Goal: Communication & Community: Answer question/provide support

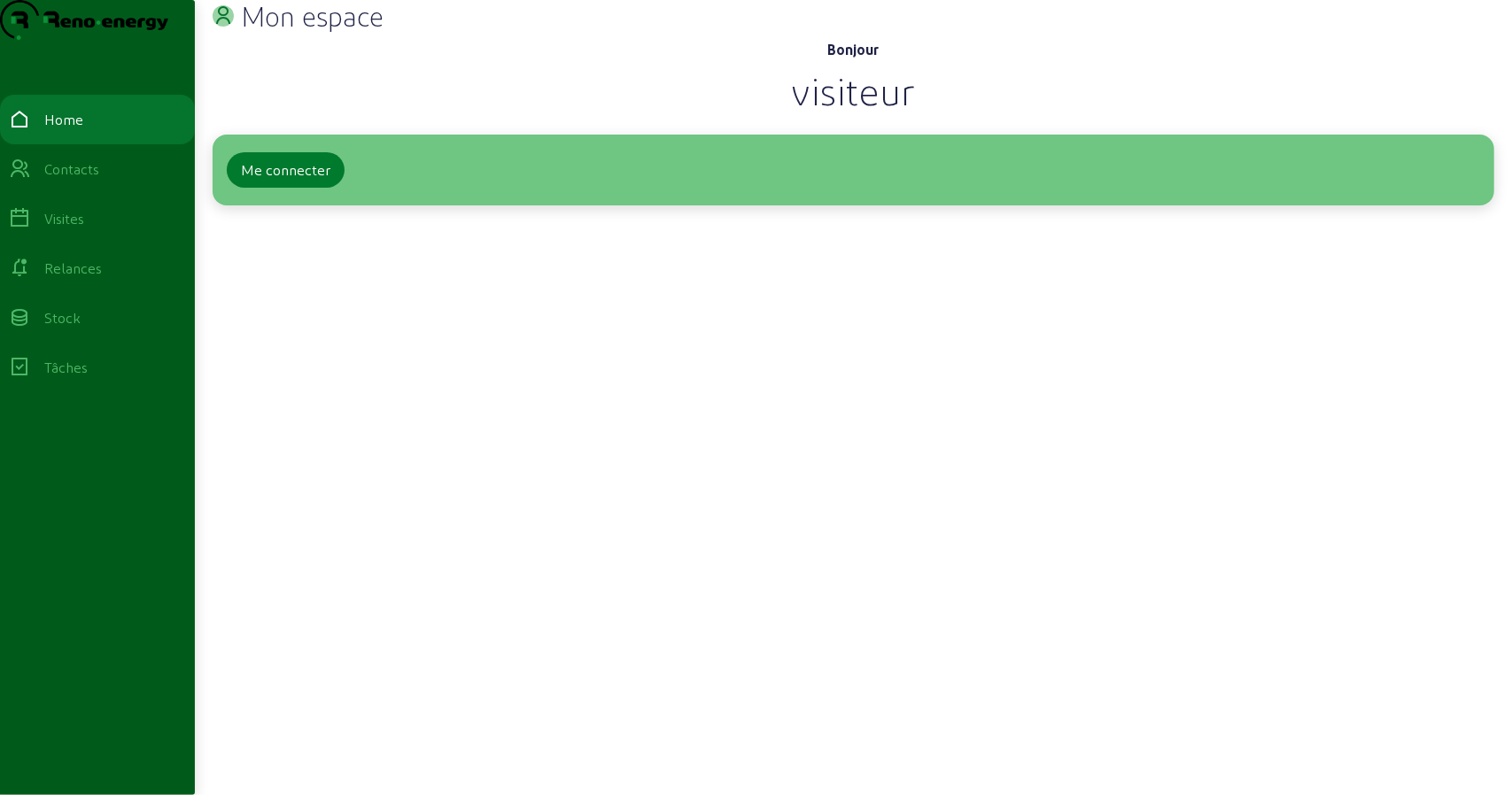
click at [261, 180] on div "Me connecter" at bounding box center [285, 170] width 90 height 21
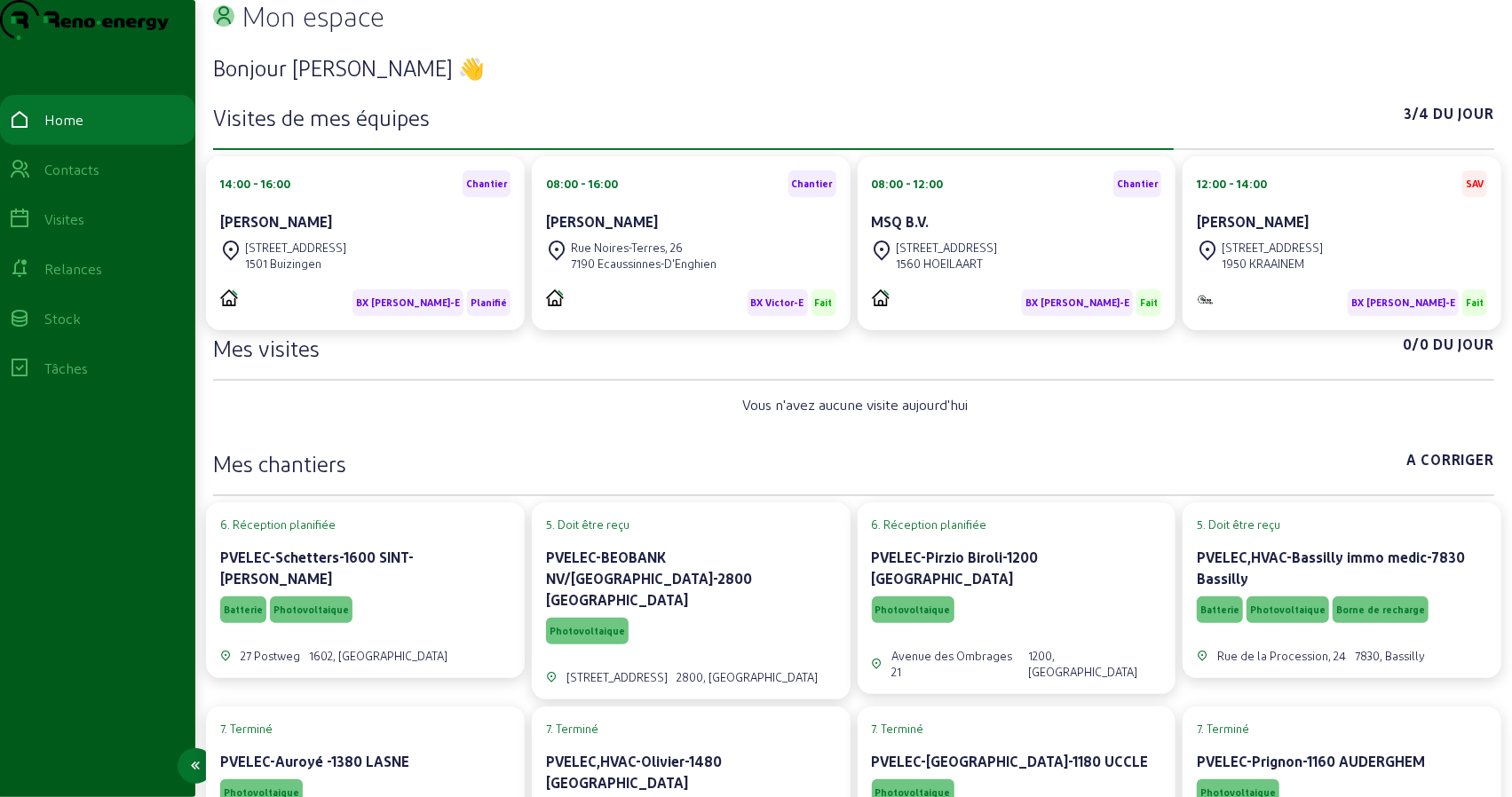
click at [74, 230] on div "Visites" at bounding box center [63, 220] width 40 height 21
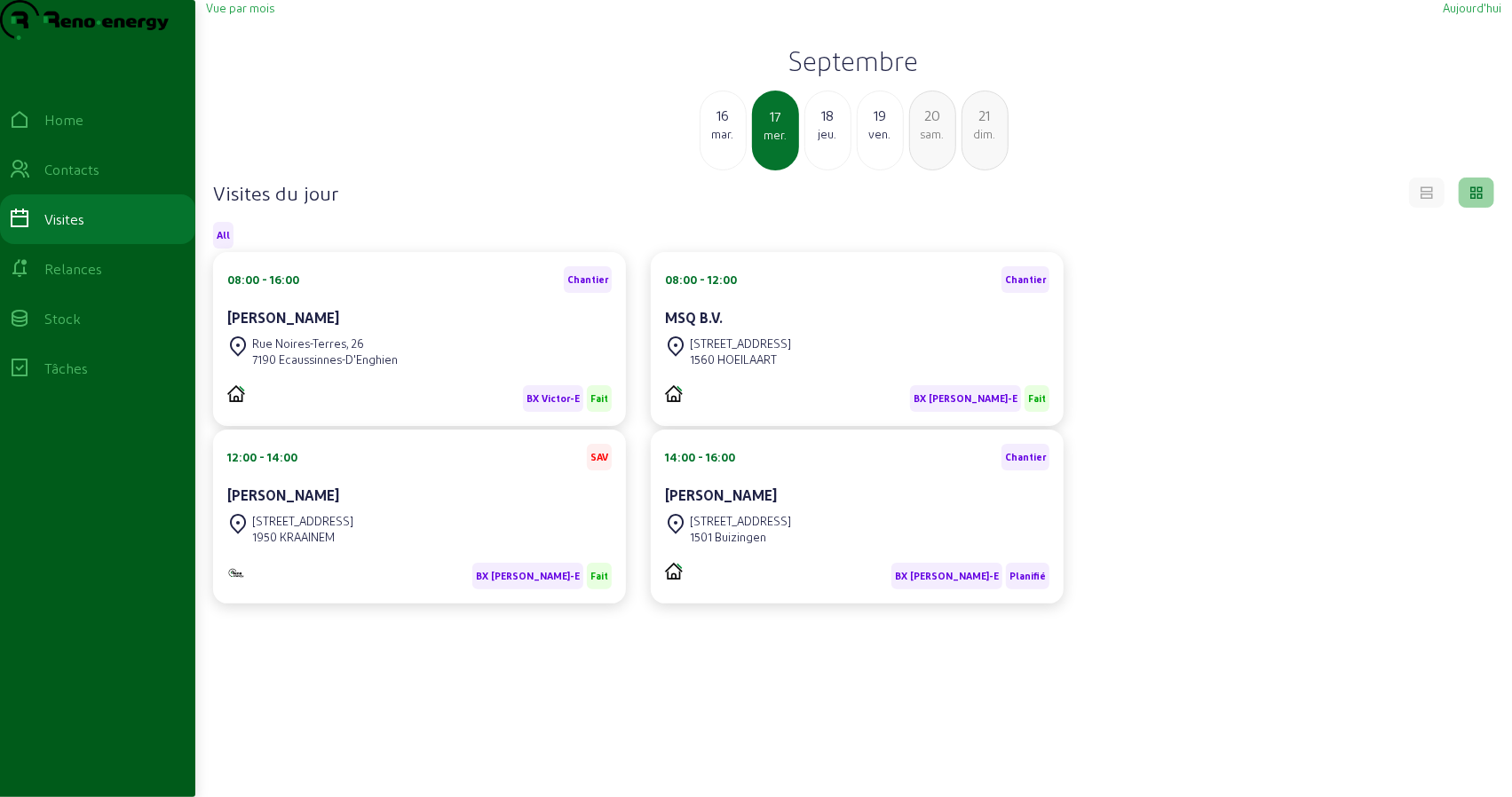
click at [357, 352] on div "Rue Noires-Terres, 26" at bounding box center [324, 344] width 146 height 16
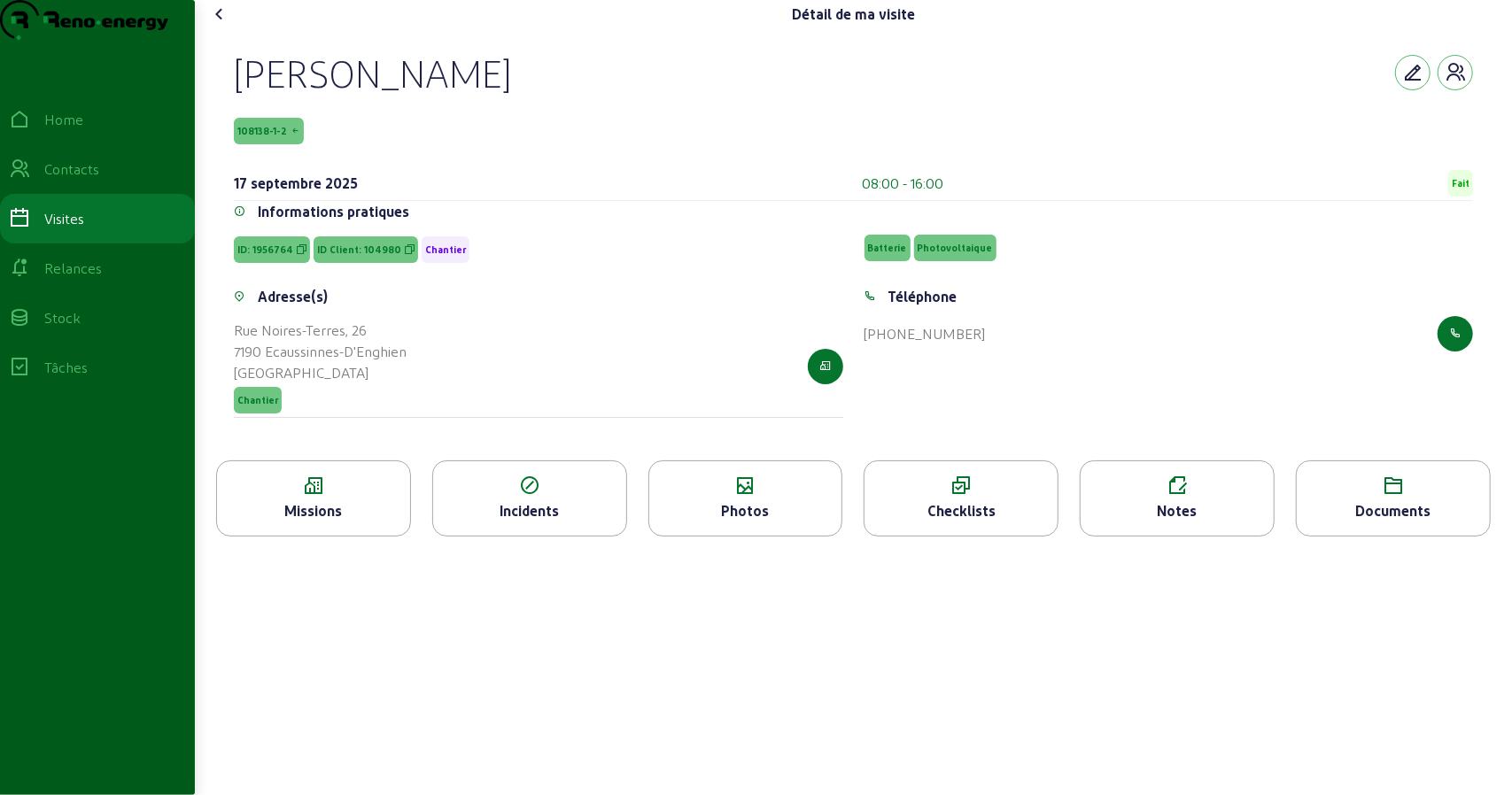
click at [1193, 521] on div "Notes" at bounding box center [1177, 511] width 193 height 21
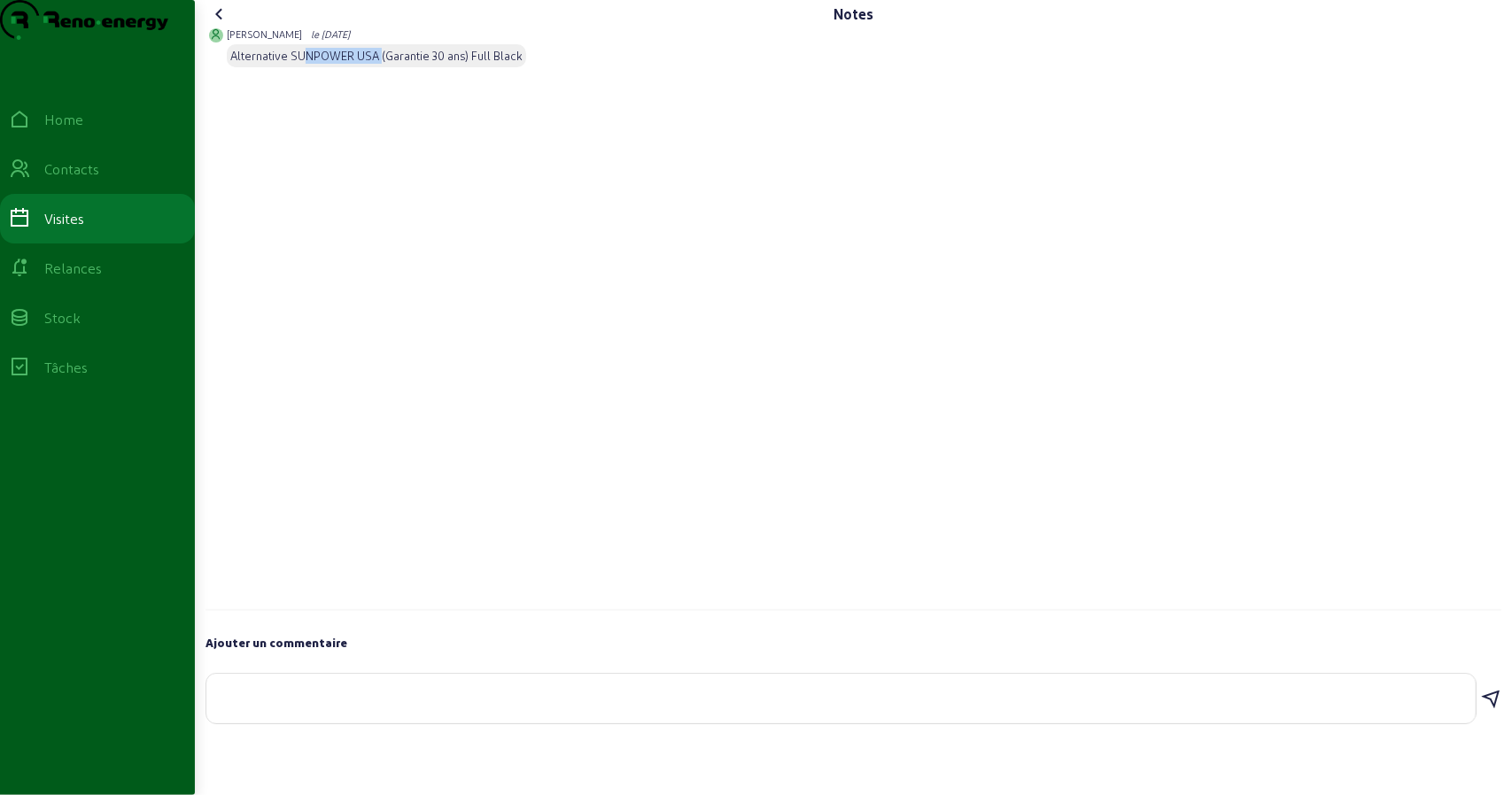
drag, startPoint x: 305, startPoint y: 95, endPoint x: 395, endPoint y: 90, distance: 90.1
click at [385, 63] on div "Alternative SUNPOWER USA (Garantie 30 ans) Full Black" at bounding box center [376, 56] width 292 height 16
drag, startPoint x: 419, startPoint y: 91, endPoint x: 463, endPoint y: 90, distance: 44.0
click at [459, 63] on div "Alternative SUNPOWER USA (Garantie 30 ans) Full Black" at bounding box center [376, 56] width 292 height 16
click at [488, 63] on div "Alternative SUNPOWER USA (Garantie 30 ans) Full Black" at bounding box center [376, 56] width 292 height 16
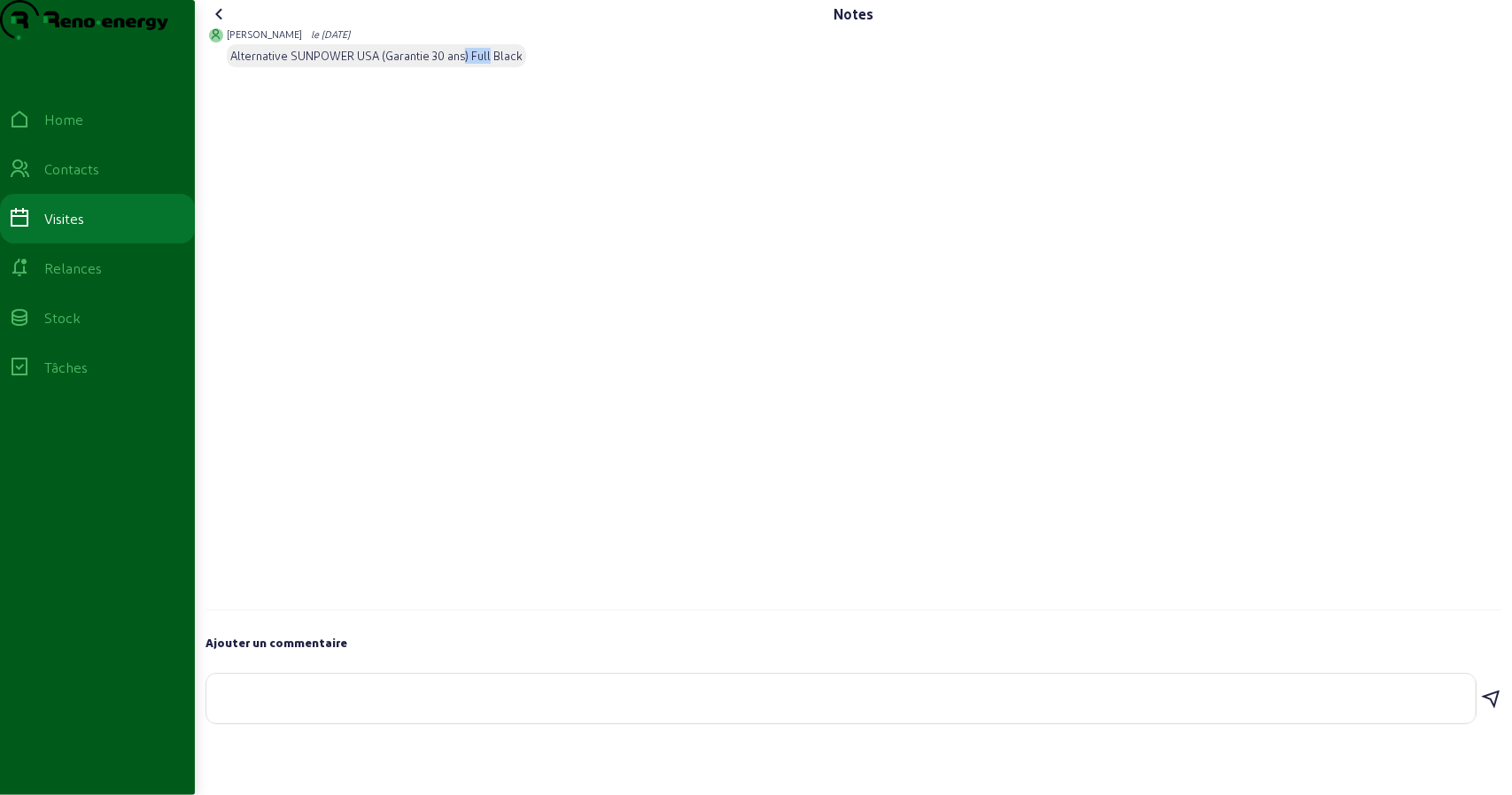
drag, startPoint x: 464, startPoint y: 89, endPoint x: 492, endPoint y: 93, distance: 28.3
click at [492, 63] on div "Alternative SUNPOWER USA (Garantie 30 ans) Full Black" at bounding box center [376, 56] width 292 height 16
click at [503, 63] on div "Alternative SUNPOWER USA (Garantie 30 ans) Full Black" at bounding box center [376, 56] width 292 height 16
click at [349, 706] on textarea at bounding box center [841, 696] width 1241 height 21
paste textarea "La personne qui a planifié l'emplacement de l'onduleur a fait une erreur de cal…"
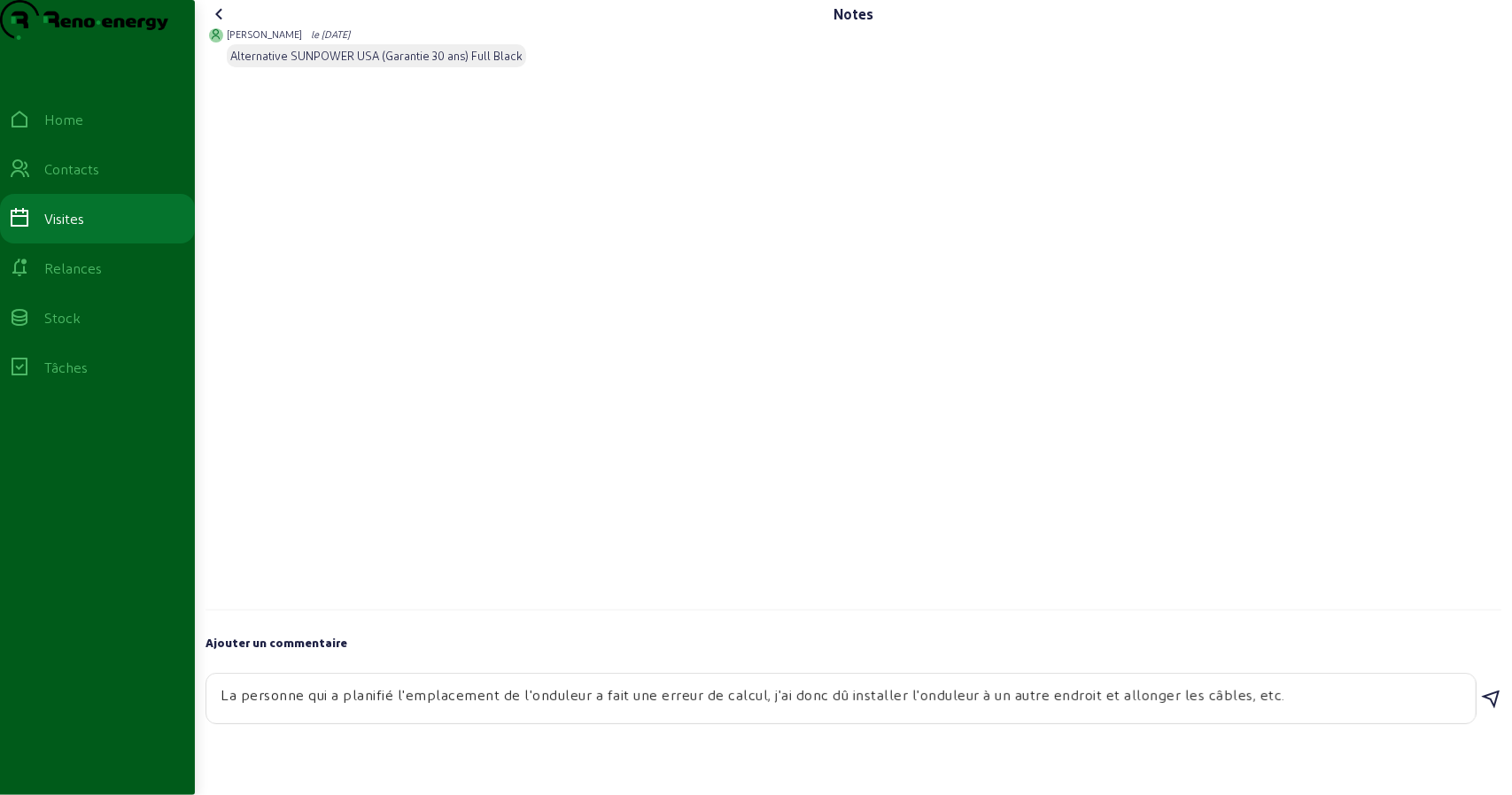
drag, startPoint x: 394, startPoint y: 731, endPoint x: 609, endPoint y: 720, distance: 215.3
click at [563, 719] on div "La personne qui a planifié l'emplacement de l'onduleur a fait une erreur de cal…" at bounding box center [841, 699] width 1241 height 50
click at [619, 706] on textarea "La personne qui a planifié l'emplacement de l'onduleur a fait une erreur de cal…" at bounding box center [841, 696] width 1241 height 21
drag, startPoint x: 662, startPoint y: 727, endPoint x: 783, endPoint y: 727, distance: 121.0
click at [771, 706] on textarea "La personne qui a planifié l'emplacement de l'onduleur a fait une erreur de cal…" at bounding box center [841, 696] width 1241 height 21
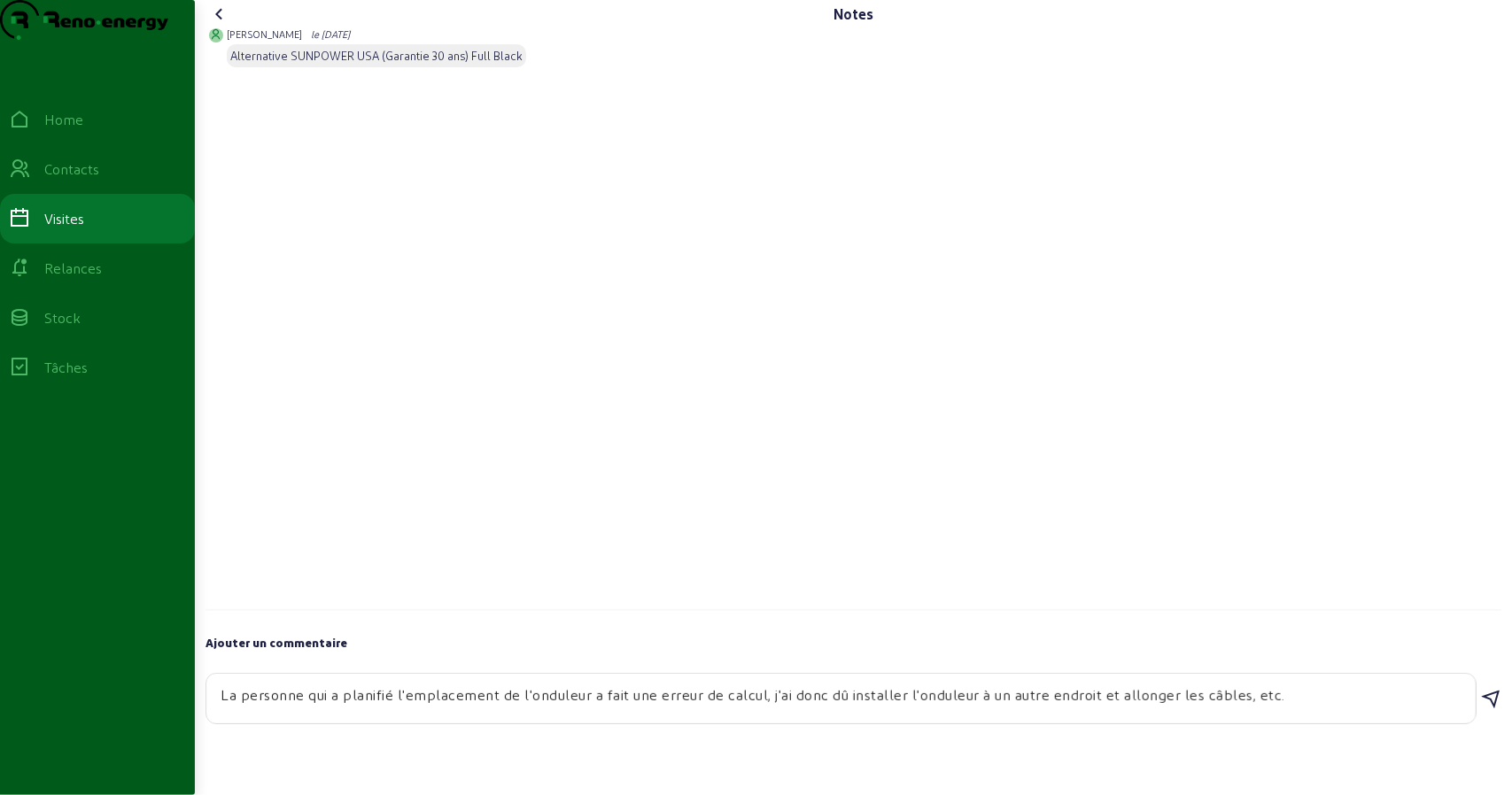
click at [788, 706] on textarea "La personne qui a planifié l'emplacement de l'onduleur a fait une erreur de cal…" at bounding box center [841, 696] width 1241 height 21
drag, startPoint x: 693, startPoint y: 738, endPoint x: 756, endPoint y: 737, distance: 63.0
click at [732, 706] on textarea "La personne qui a planifié l'emplacement de l'onduleur a fait une erreur de cal…" at bounding box center [841, 696] width 1241 height 21
click at [779, 706] on textarea "La personne qui a planifié l'emplacement de l'onduleur a fait une erreur de cal…" at bounding box center [841, 696] width 1241 height 21
drag, startPoint x: 825, startPoint y: 731, endPoint x: 928, endPoint y: 726, distance: 103.1
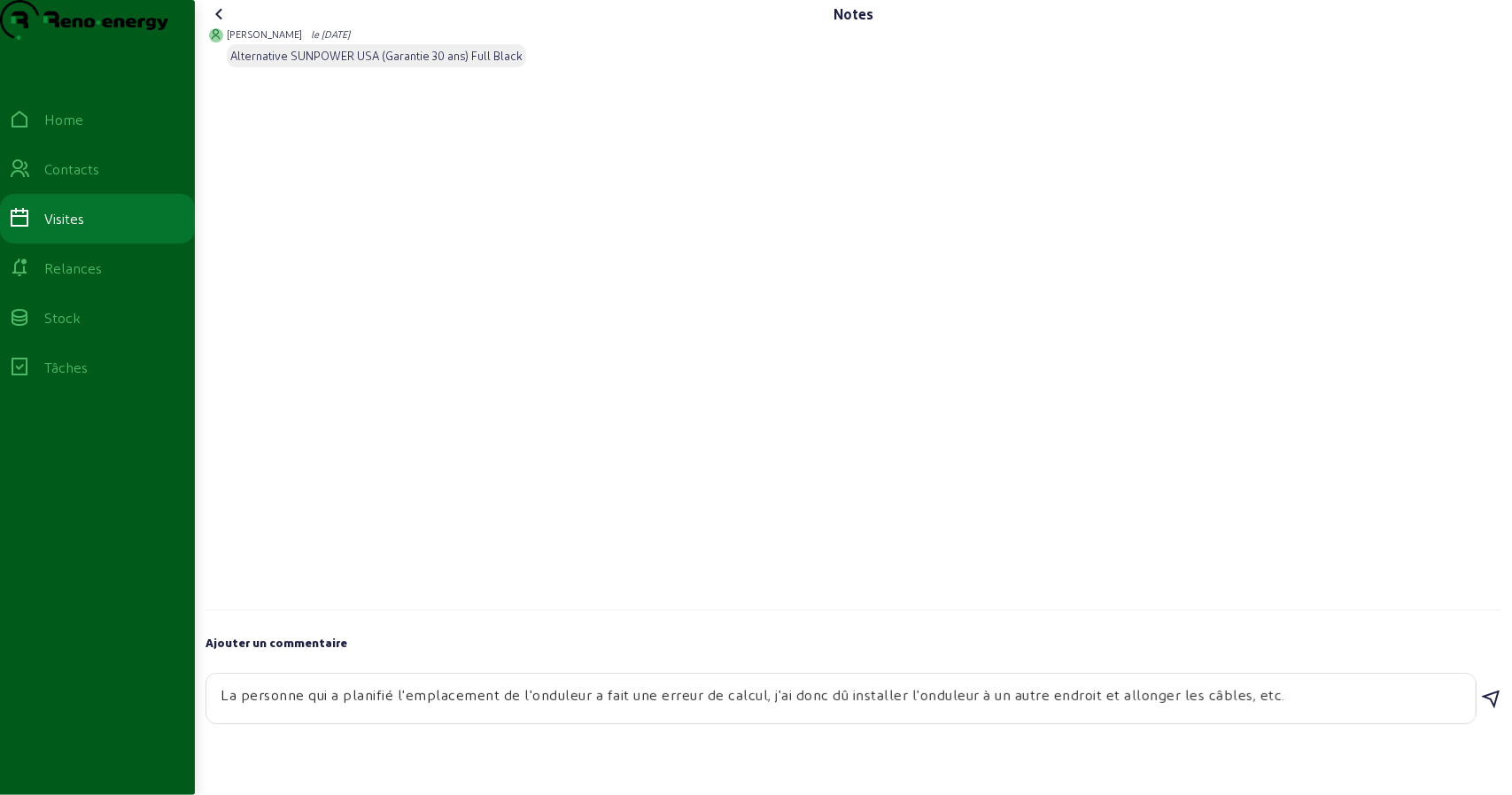
click at [924, 706] on textarea "La personne qui a planifié l'emplacement de l'onduleur a fait une erreur de cal…" at bounding box center [841, 696] width 1241 height 21
click at [978, 706] on textarea "La personne qui a planifié l'emplacement de l'onduleur a fait une erreur de cal…" at bounding box center [841, 696] width 1241 height 21
click at [838, 706] on textarea "La personne qui a planifié l'emplacement de l'onduleur a fait une erreur de cal…" at bounding box center [841, 696] width 1241 height 21
drag, startPoint x: 777, startPoint y: 736, endPoint x: 937, endPoint y: 735, distance: 160.0
click at [931, 706] on textarea "La personne qui a planifié l'emplacement de l'onduleur a fait une erreur de cal…" at bounding box center [841, 696] width 1241 height 21
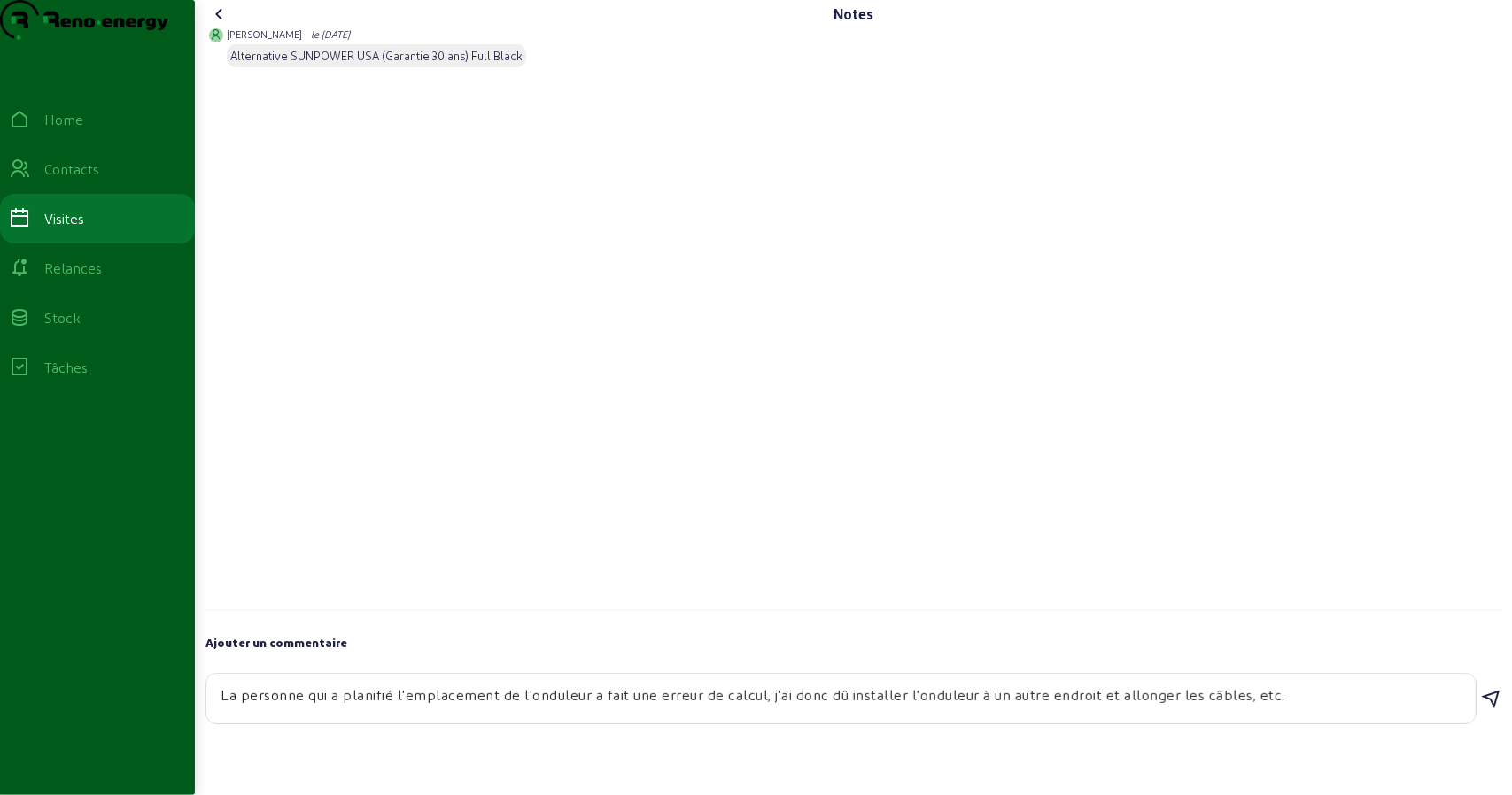
click at [983, 706] on textarea "La personne qui a planifié l'emplacement de l'onduleur a fait une erreur de cal…" at bounding box center [841, 696] width 1241 height 21
click at [1068, 706] on textarea "La personne qui a planifié l'emplacement de l'onduleur a fait une erreur de cal…" at bounding box center [841, 696] width 1241 height 21
click at [1311, 706] on textarea "La personne qui a planifié l'emplacement de l'onduleur a fait une erreur de cal…" at bounding box center [841, 696] width 1241 height 21
type textarea "La personne qui a planifié l'emplacement de l'onduleur a fait une erreur de cal…"
